Goal: Task Accomplishment & Management: Use online tool/utility

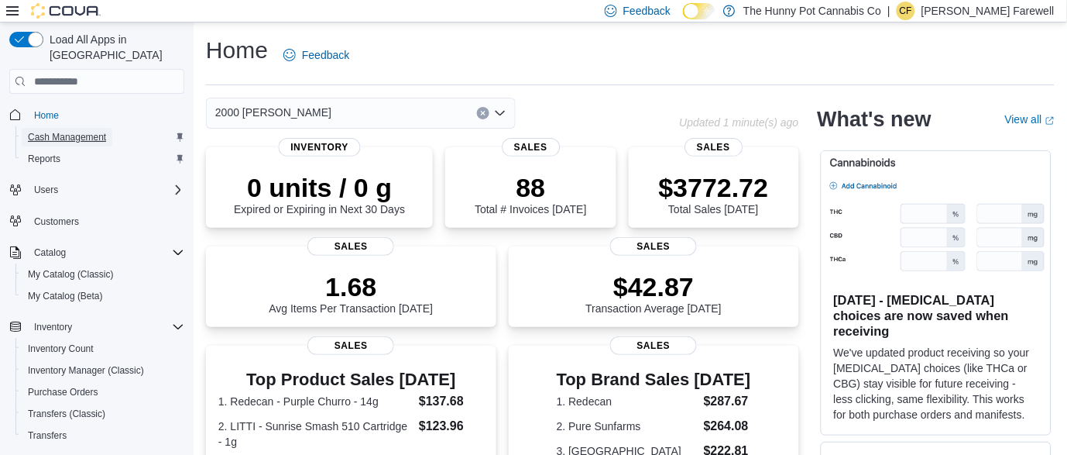
click at [79, 131] on span "Cash Management" at bounding box center [67, 137] width 78 height 12
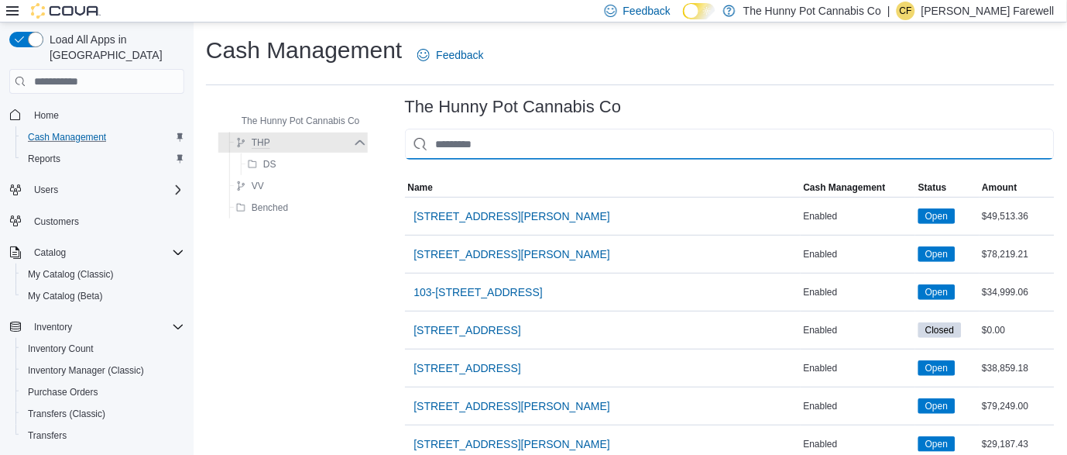
click at [520, 139] on input "This is a search bar. As you type, the results lower in the page will automatic…" at bounding box center [730, 144] width 650 height 31
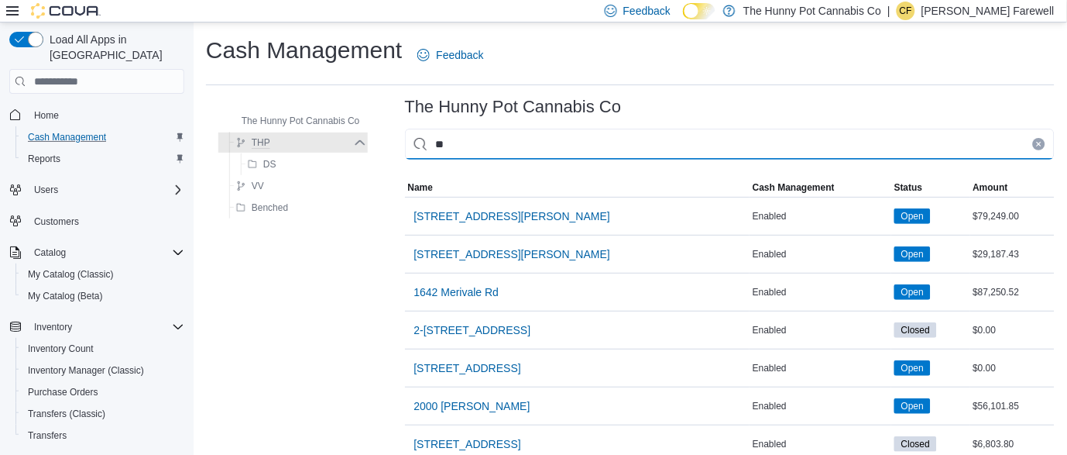
type input "***"
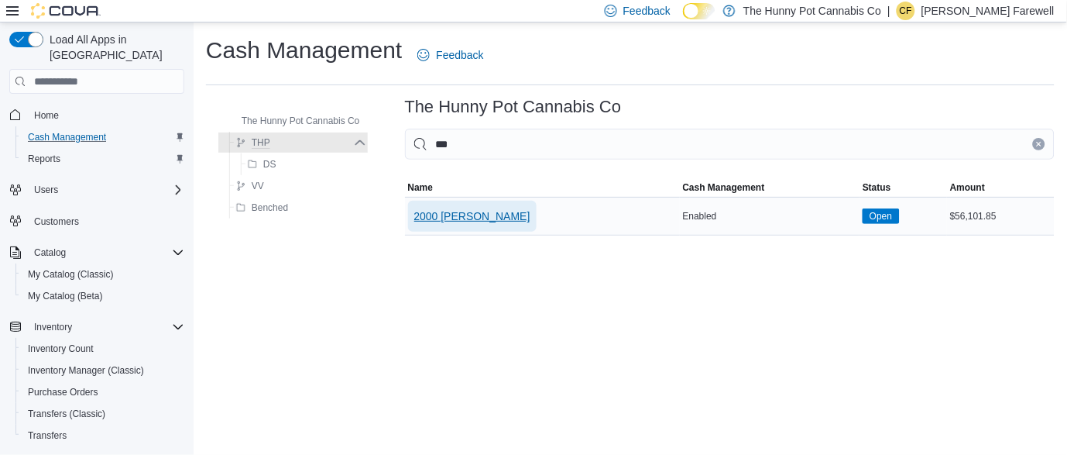
click at [456, 213] on span "2000 [PERSON_NAME]" at bounding box center [472, 215] width 116 height 15
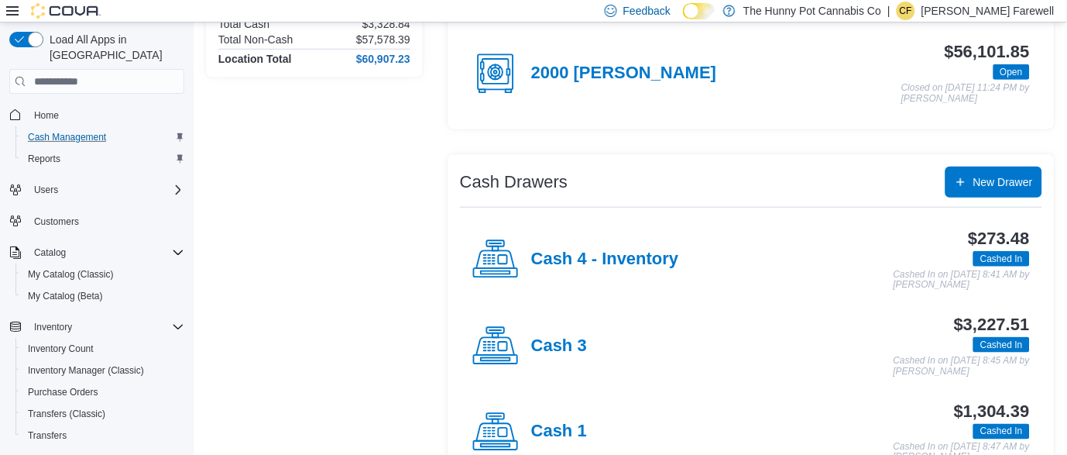
scroll to position [301, 0]
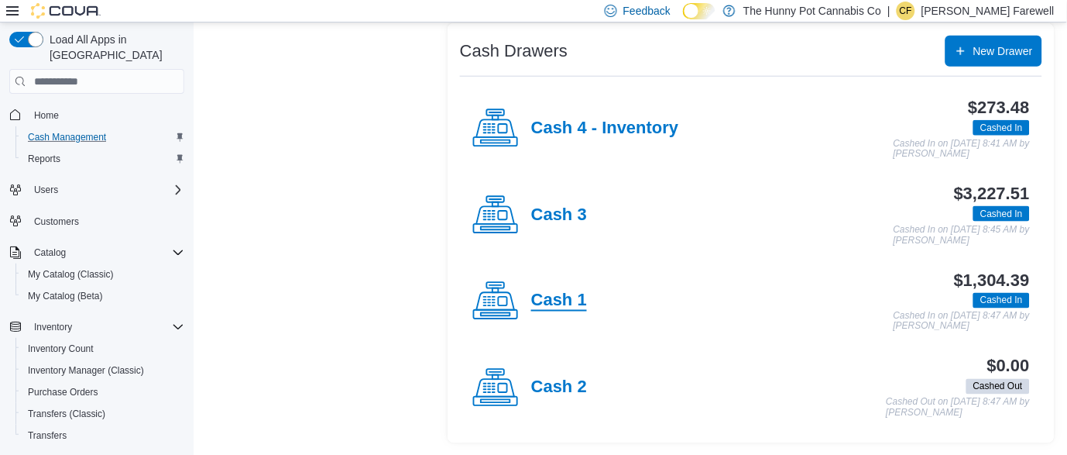
click at [549, 306] on h4 "Cash 1" at bounding box center [559, 301] width 56 height 20
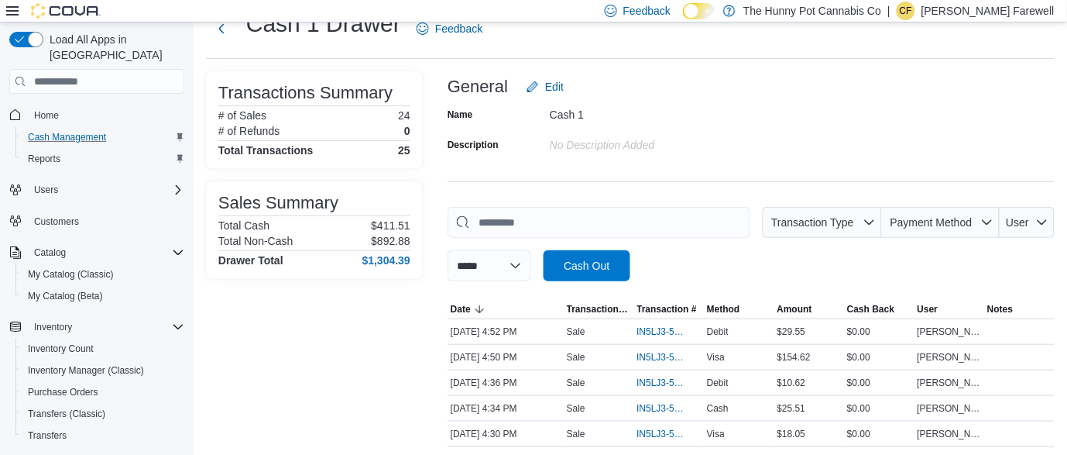
scroll to position [55, 0]
click at [651, 330] on span "IN5LJ3-5962248" at bounding box center [661, 331] width 49 height 12
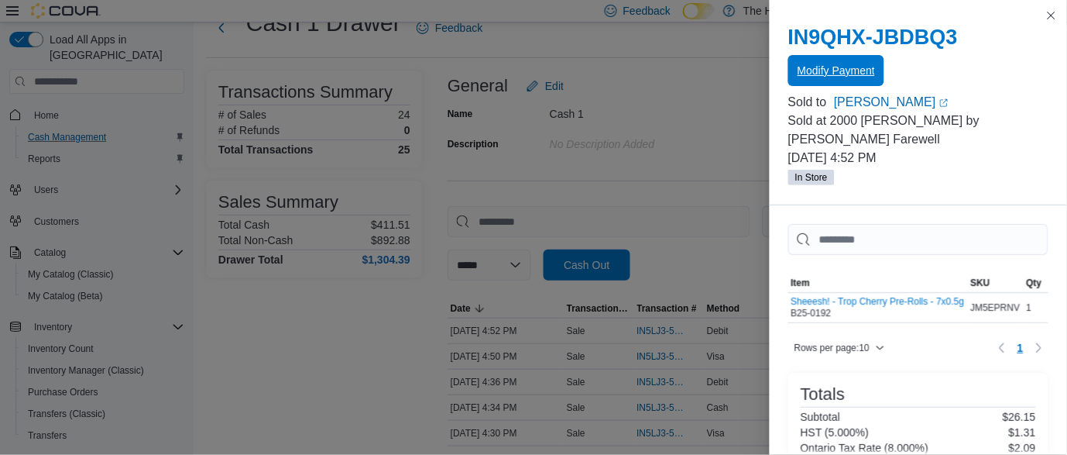
click at [833, 72] on span "Modify Payment" at bounding box center [836, 70] width 77 height 15
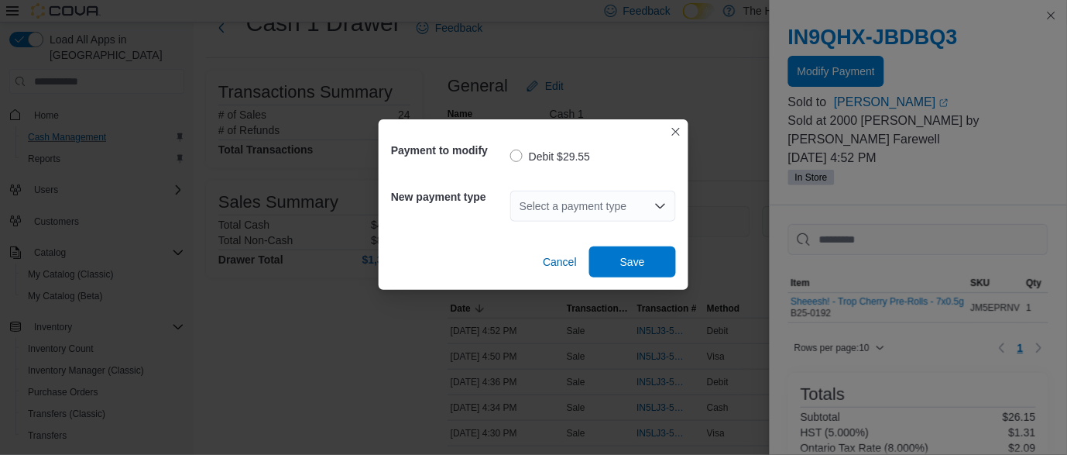
click at [665, 213] on div "Select a payment type" at bounding box center [593, 206] width 166 height 31
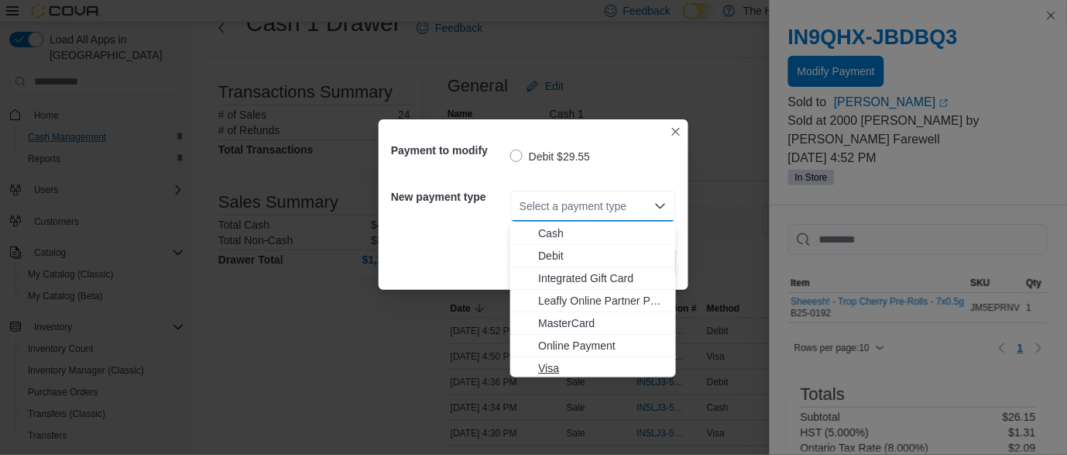
click at [538, 362] on span "Visa" at bounding box center [602, 367] width 129 height 15
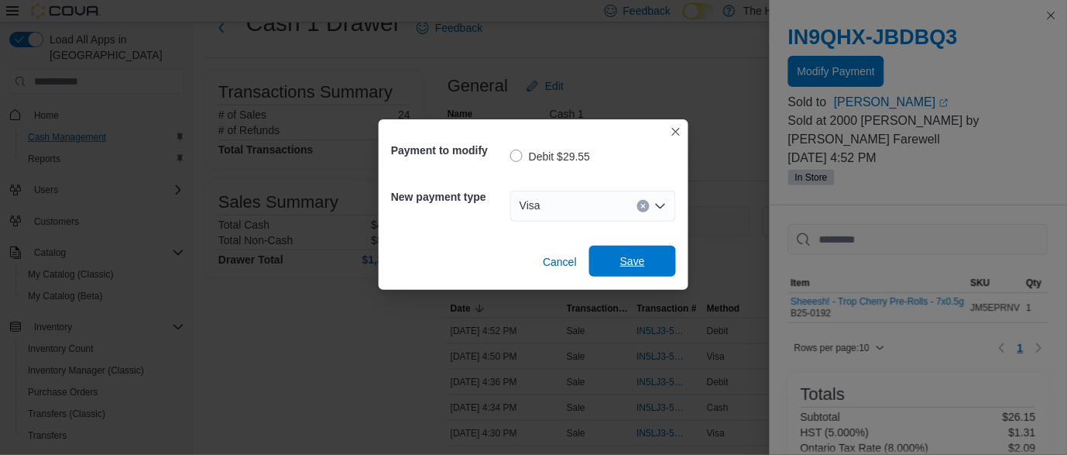
click at [618, 265] on span "Save" at bounding box center [633, 261] width 68 height 31
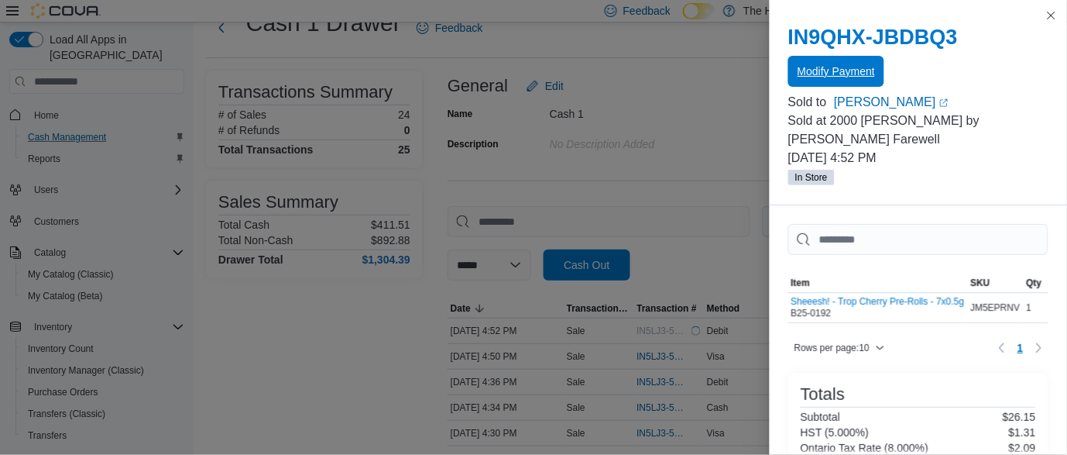
scroll to position [0, 0]
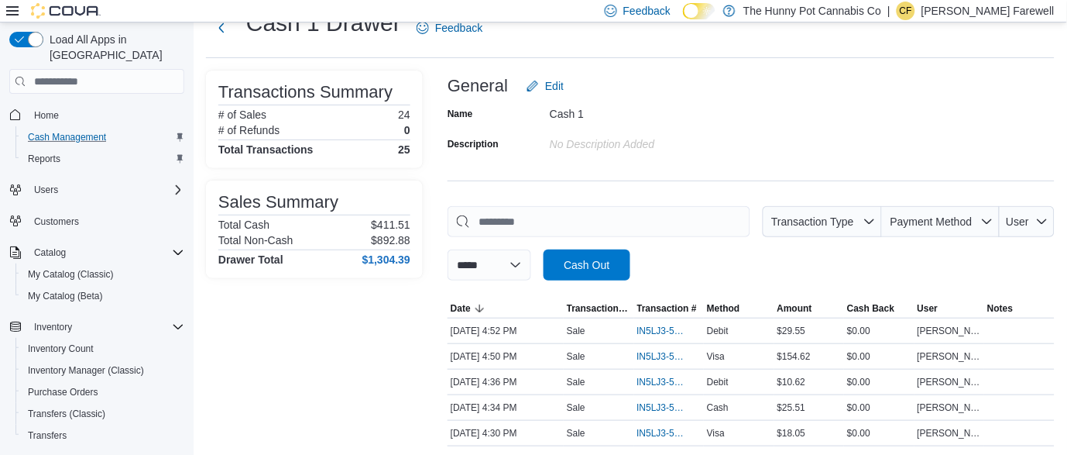
click at [696, 262] on div "**********" at bounding box center [751, 243] width 607 height 74
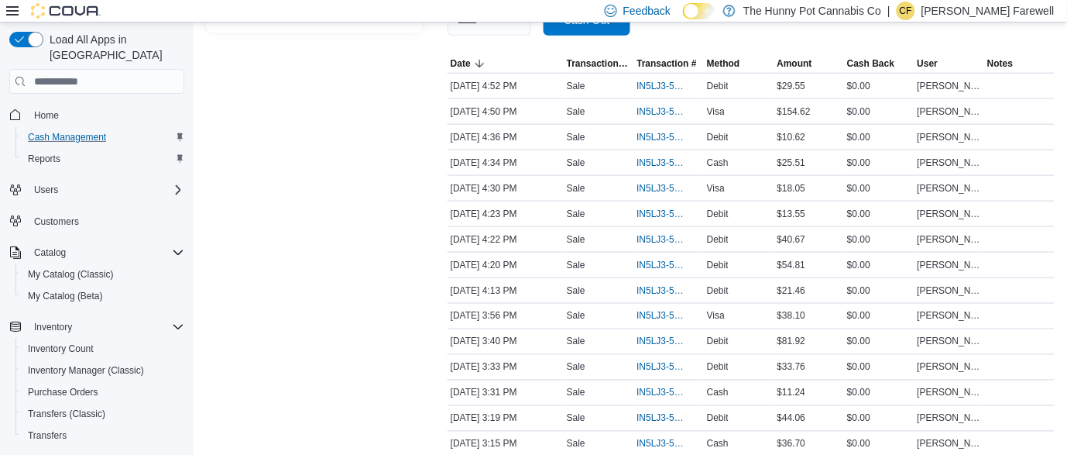
scroll to position [17, 0]
